Goal: Task Accomplishment & Management: Complete application form

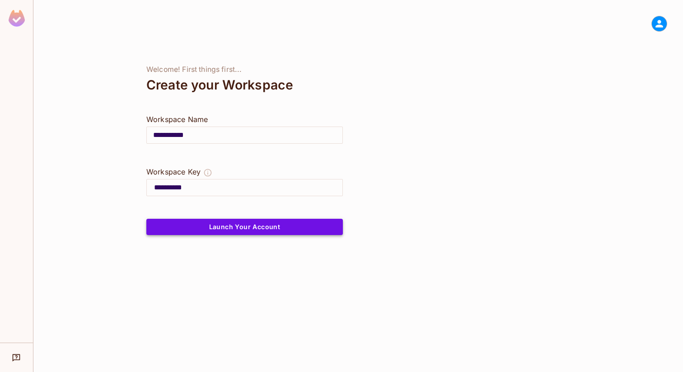
click at [235, 230] on button "Launch Your Account" at bounding box center [244, 227] width 197 height 16
